Goal: Entertainment & Leisure: Consume media (video, audio)

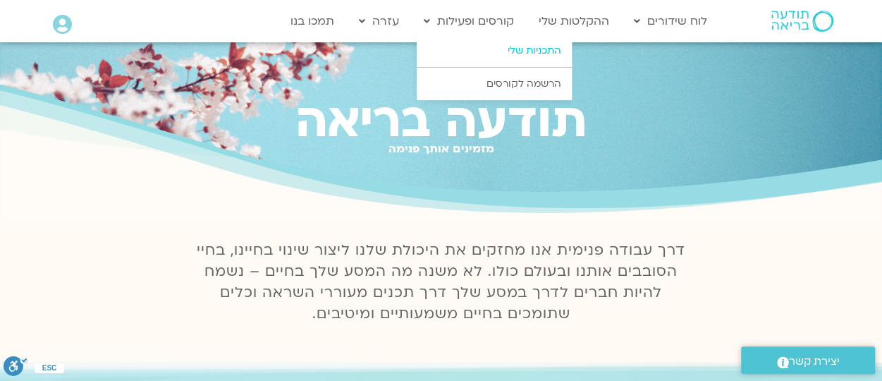
click at [504, 53] on link "התכניות שלי" at bounding box center [494, 51] width 155 height 32
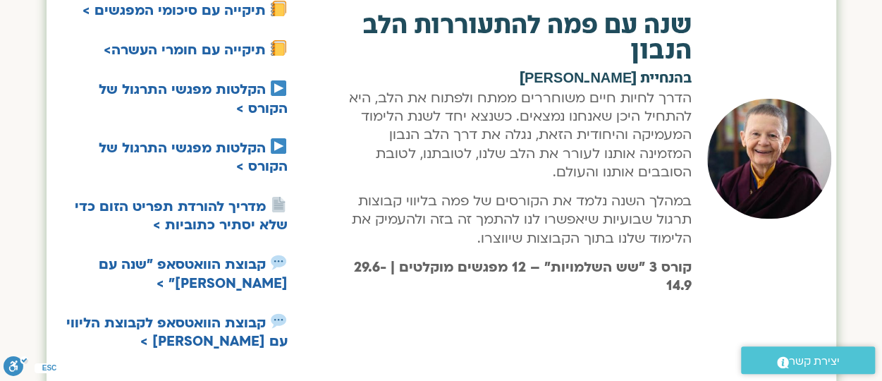
scroll to position [2713, 0]
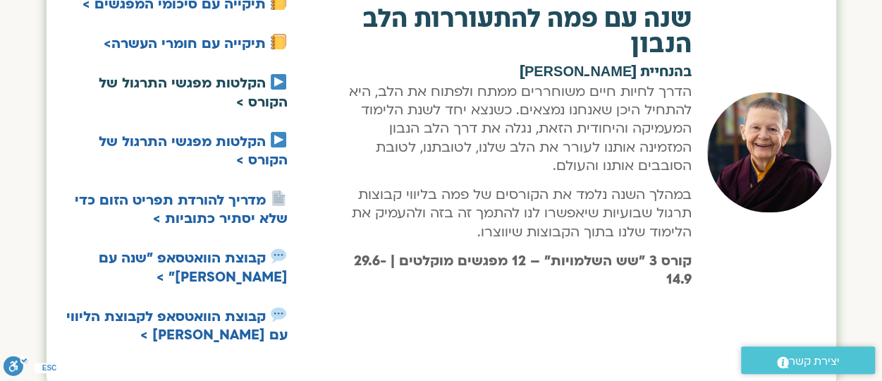
click at [233, 74] on link "הקלטות מפגשי התרגול של הקורס >" at bounding box center [193, 92] width 189 height 37
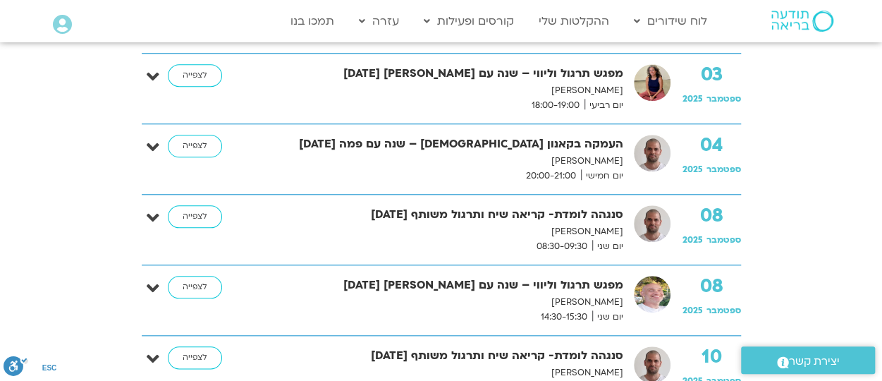
scroll to position [628, 0]
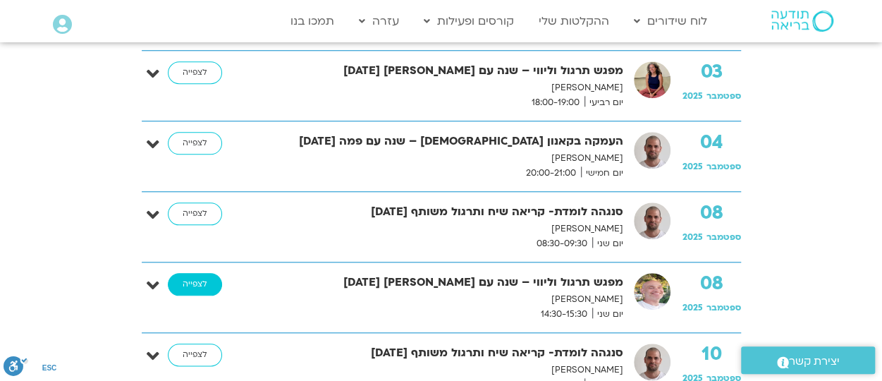
click at [195, 281] on link "לצפייה" at bounding box center [195, 284] width 54 height 23
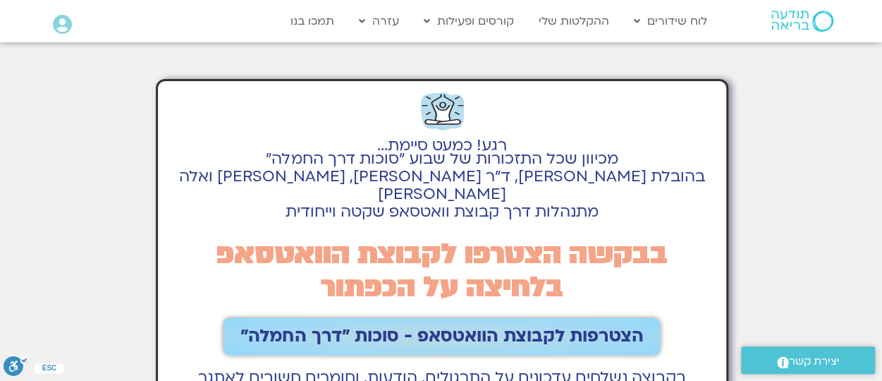
click at [449, 326] on span "הצטרפות לקבוצת הוואטסאפ - סוכות ״דרך החמלה״" at bounding box center [441, 336] width 403 height 20
